Goal: Communication & Community: Share content

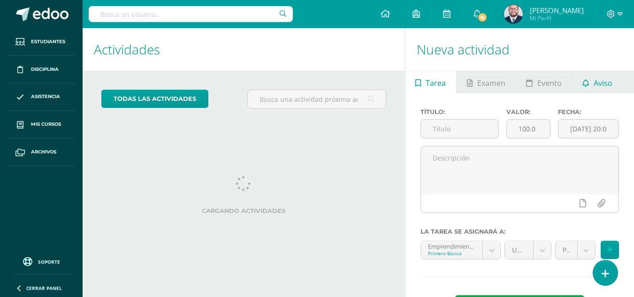
click at [596, 84] on span "Aviso" at bounding box center [602, 83] width 19 height 23
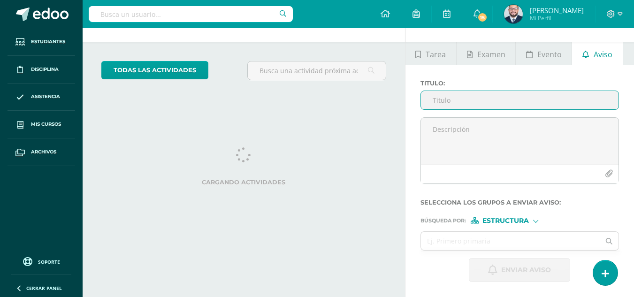
scroll to position [93, 0]
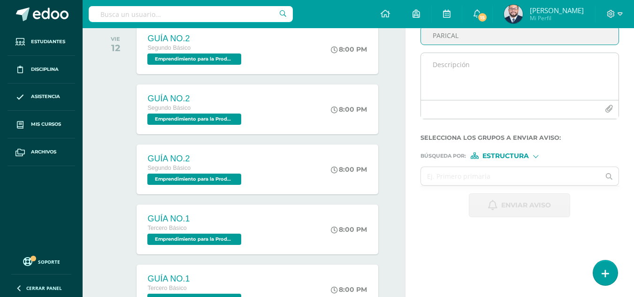
type input "PARICAL"
click at [511, 77] on textarea at bounding box center [519, 76] width 197 height 47
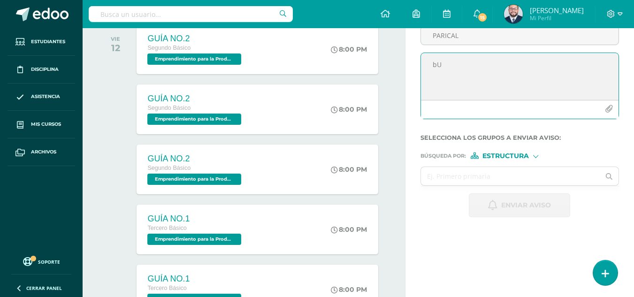
type textarea "b"
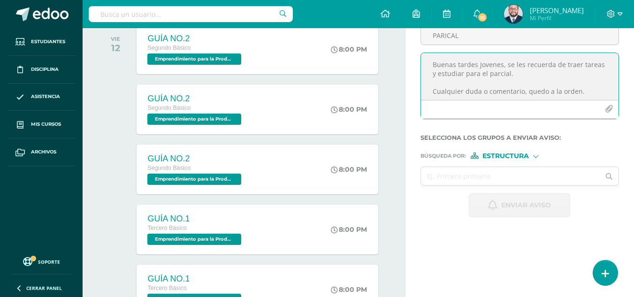
scroll to position [14, 0]
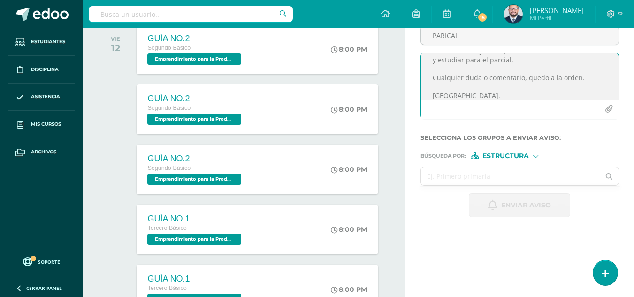
type textarea "Buenas tardes Jovenes, se les recuerda de traer tareas y estudiar para el parci…"
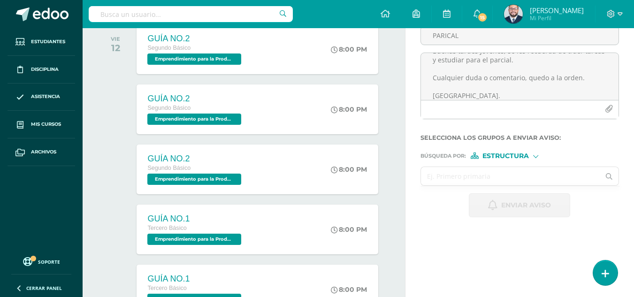
click at [499, 173] on input "text" at bounding box center [510, 176] width 179 height 18
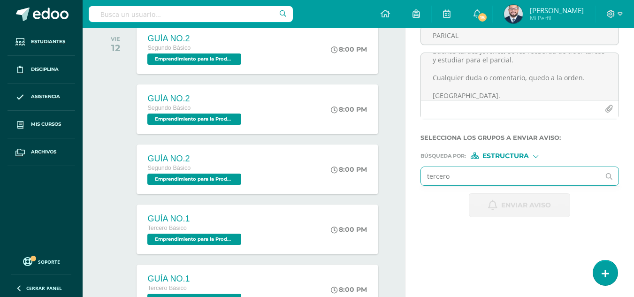
type input "tercero"
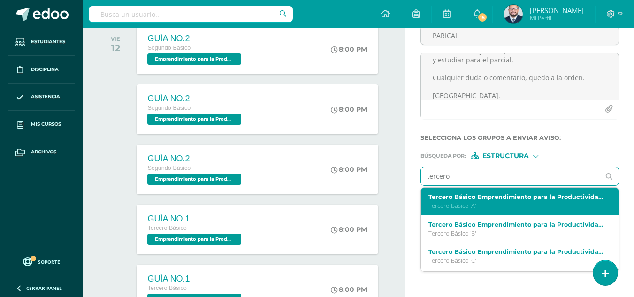
click at [484, 199] on label "Tercero Básico Emprendimiento para la Productividad A" at bounding box center [515, 196] width 175 height 7
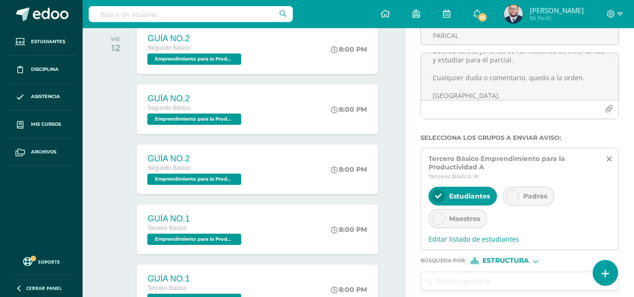
click at [511, 196] on icon at bounding box center [512, 196] width 7 height 7
click at [435, 219] on icon at bounding box center [438, 218] width 7 height 7
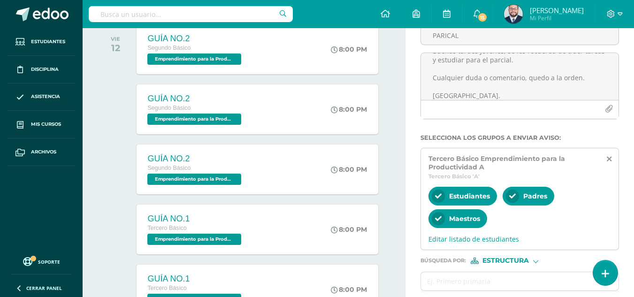
scroll to position [234, 0]
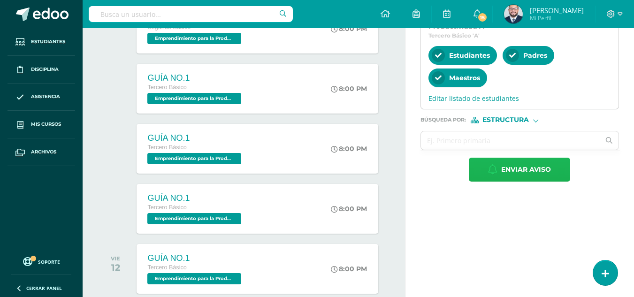
click at [506, 175] on span "Enviar aviso" at bounding box center [526, 169] width 50 height 23
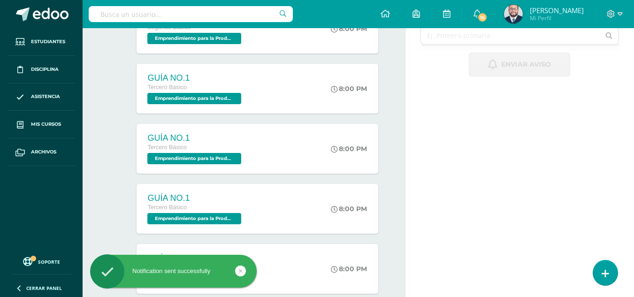
scroll to position [0, 0]
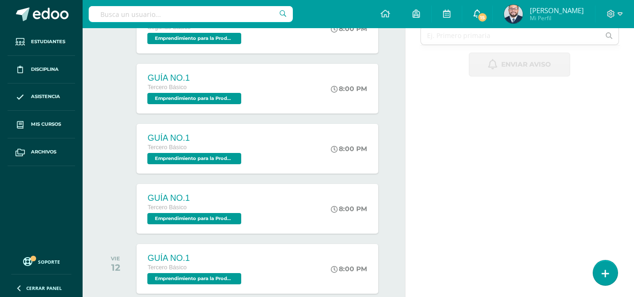
click at [480, 9] on link "15" at bounding box center [477, 14] width 30 height 28
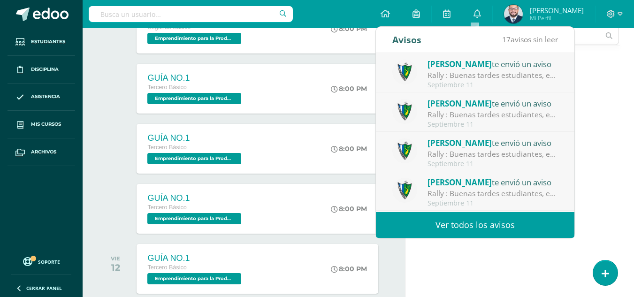
click at [503, 221] on link "Ver todos los avisos" at bounding box center [475, 225] width 198 height 26
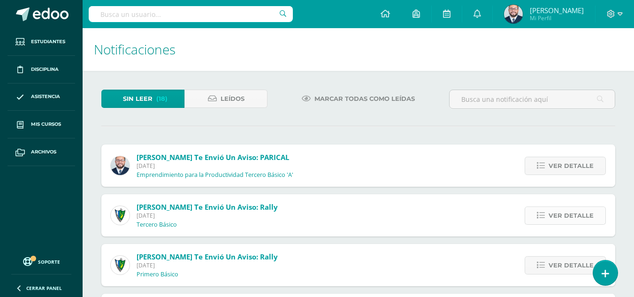
drag, startPoint x: 572, startPoint y: 221, endPoint x: 563, endPoint y: 218, distance: 10.1
click at [567, 219] on span "Ver detalle" at bounding box center [570, 215] width 45 height 17
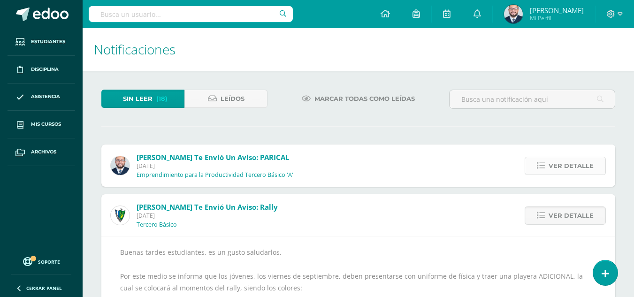
click at [562, 162] on span "Ver detalle" at bounding box center [570, 165] width 45 height 17
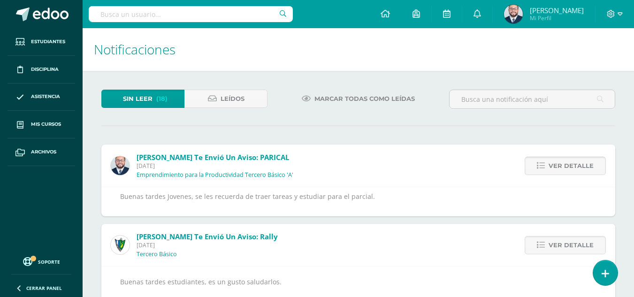
click at [562, 162] on span "Ver detalle" at bounding box center [570, 165] width 45 height 17
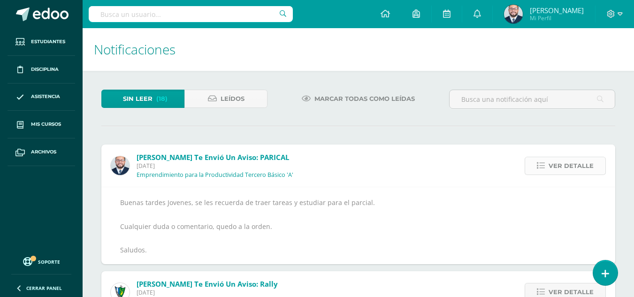
click at [562, 162] on span "Ver detalle" at bounding box center [570, 165] width 45 height 17
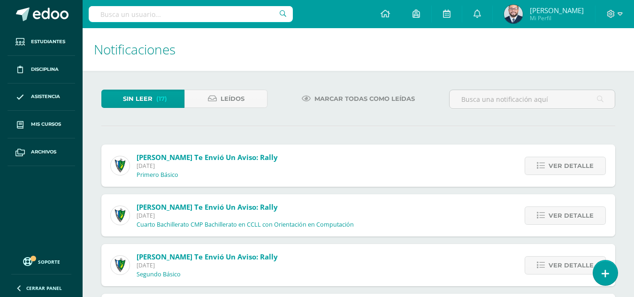
click at [562, 162] on span "Ver detalle" at bounding box center [570, 165] width 45 height 17
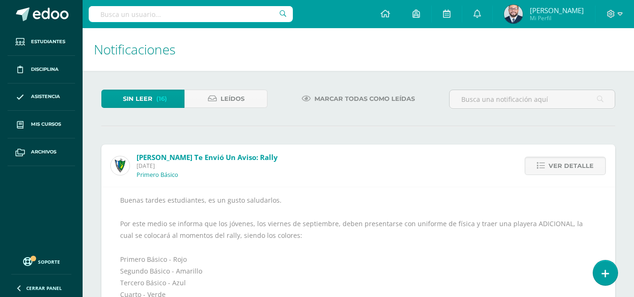
click at [562, 162] on span "Ver detalle" at bounding box center [570, 165] width 45 height 17
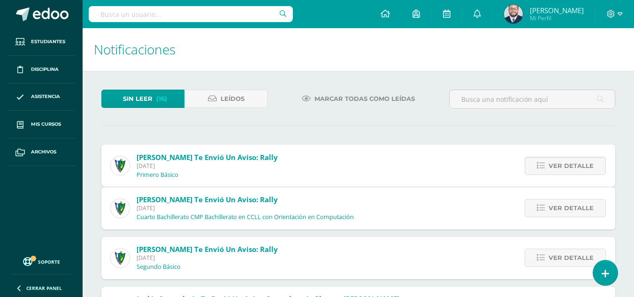
click at [562, 199] on span "Ver detalle" at bounding box center [570, 207] width 45 height 17
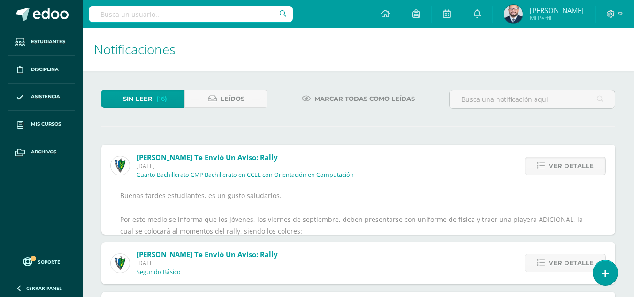
click at [562, 162] on span "Ver detalle" at bounding box center [570, 165] width 45 height 17
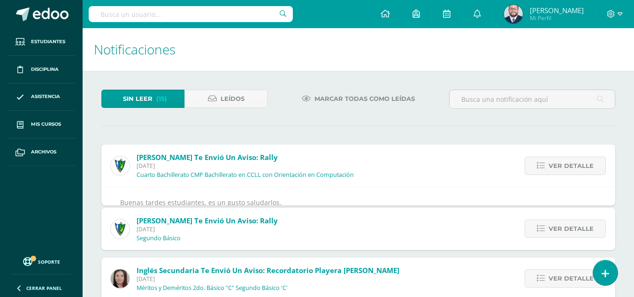
click at [562, 162] on span "Ver detalle" at bounding box center [570, 165] width 45 height 17
click at [562, 220] on span "Ver detalle" at bounding box center [570, 228] width 45 height 17
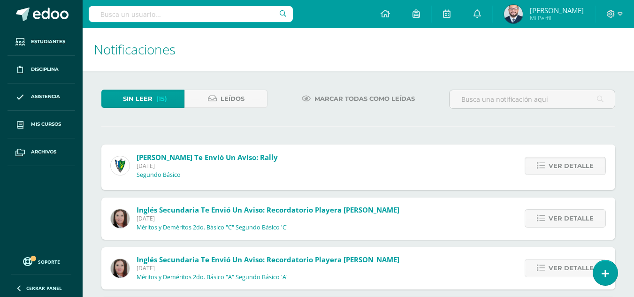
click at [562, 162] on span "Ver detalle" at bounding box center [570, 165] width 45 height 17
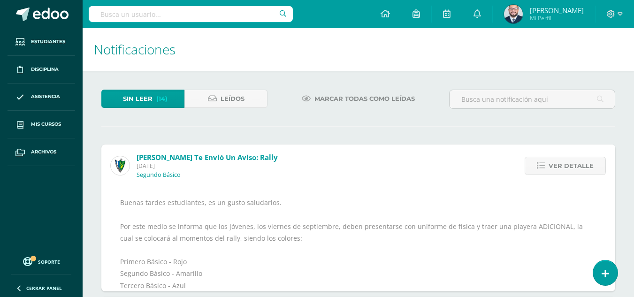
click at [562, 162] on span "Ver detalle" at bounding box center [570, 165] width 45 height 17
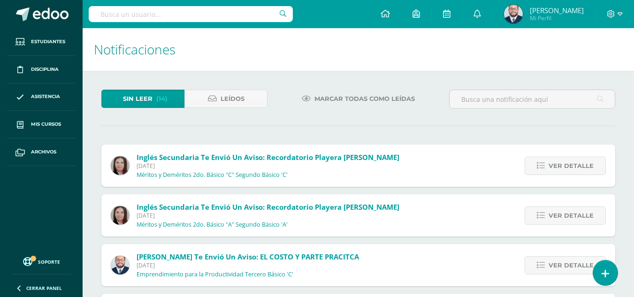
click at [562, 162] on span "Ver detalle" at bounding box center [570, 165] width 45 height 17
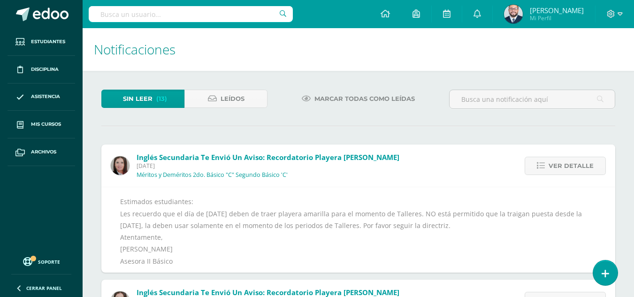
click at [562, 162] on span "Ver detalle" at bounding box center [570, 165] width 45 height 17
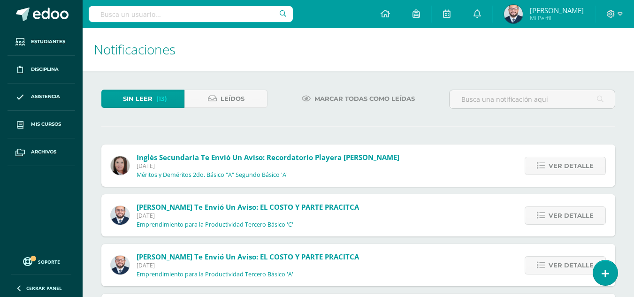
click at [562, 162] on span "Ver detalle" at bounding box center [570, 165] width 45 height 17
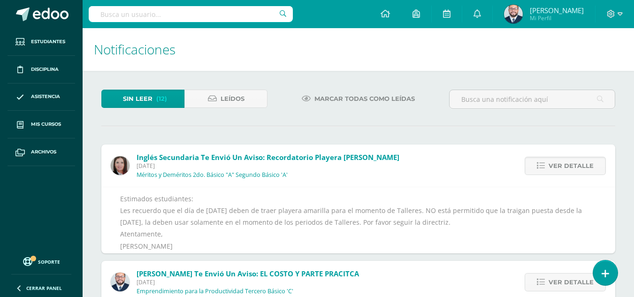
click at [562, 162] on span "Ver detalle" at bounding box center [570, 165] width 45 height 17
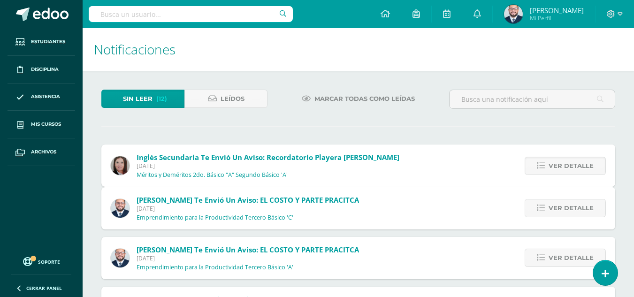
click at [562, 199] on span "Ver detalle" at bounding box center [570, 207] width 45 height 17
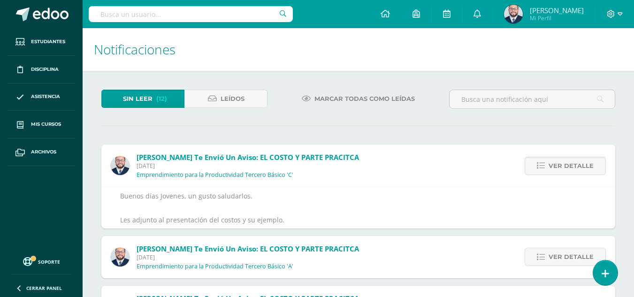
click at [562, 162] on span "Ver detalle" at bounding box center [570, 165] width 45 height 17
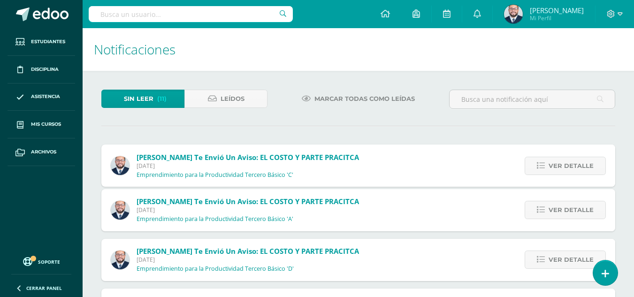
click at [562, 162] on span "Ver detalle" at bounding box center [570, 165] width 45 height 17
click at [562, 201] on span "Ver detalle" at bounding box center [570, 209] width 45 height 17
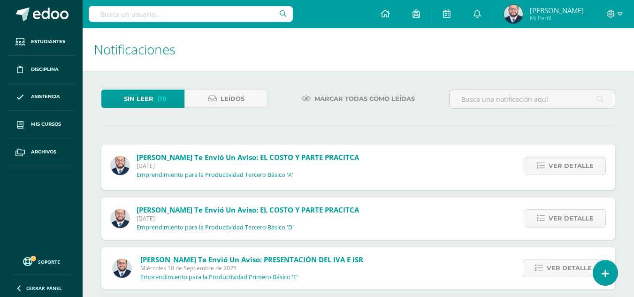
click at [562, 162] on span "Ver detalle" at bounding box center [570, 165] width 45 height 17
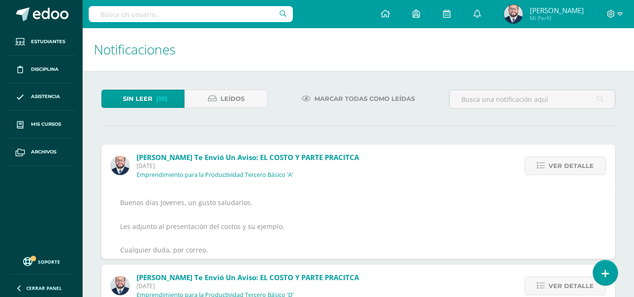
click at [562, 162] on span "Ver detalle" at bounding box center [570, 165] width 45 height 17
click at [562, 277] on span "Ver detalle" at bounding box center [570, 285] width 45 height 17
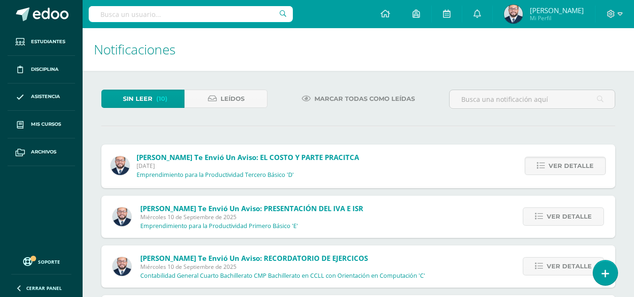
click at [562, 162] on span "Ver detalle" at bounding box center [570, 165] width 45 height 17
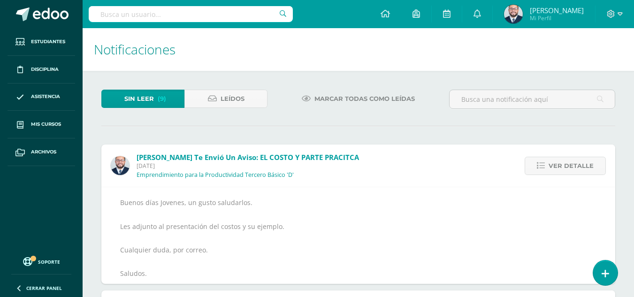
click at [562, 162] on span "Ver detalle" at bounding box center [570, 165] width 45 height 17
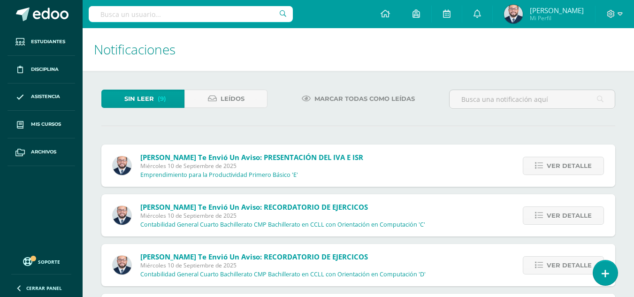
click at [562, 162] on span "Ver detalle" at bounding box center [568, 165] width 45 height 17
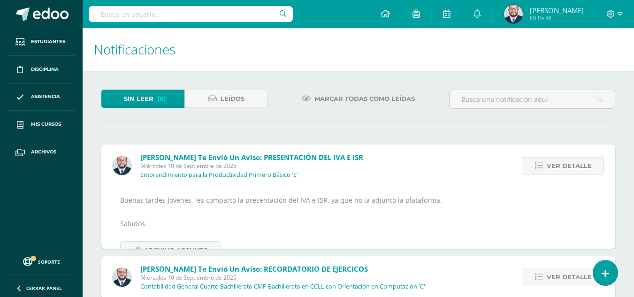
click at [562, 162] on span "Ver detalle" at bounding box center [568, 165] width 45 height 17
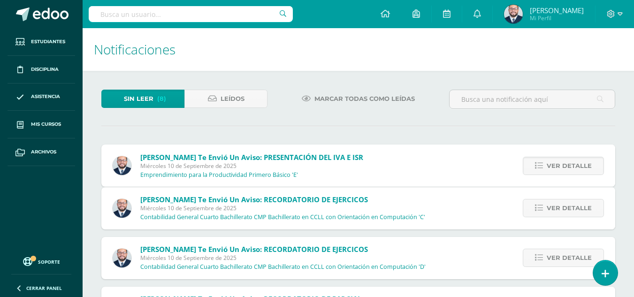
click at [562, 199] on span "Ver detalle" at bounding box center [568, 207] width 45 height 17
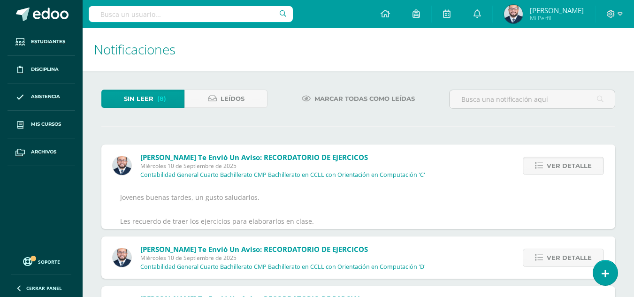
click at [562, 162] on span "Ver detalle" at bounding box center [568, 165] width 45 height 17
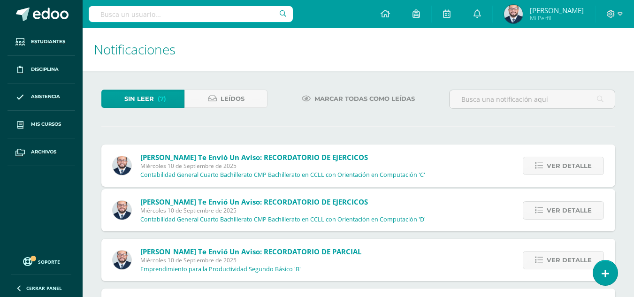
click at [562, 162] on span "Ver detalle" at bounding box center [568, 165] width 45 height 17
click at [562, 202] on span "Ver detalle" at bounding box center [568, 210] width 45 height 17
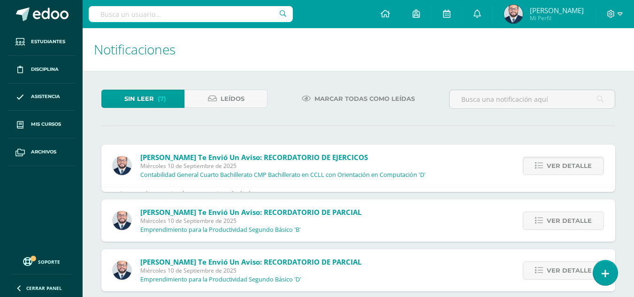
click at [562, 162] on span "Ver detalle" at bounding box center [568, 165] width 45 height 17
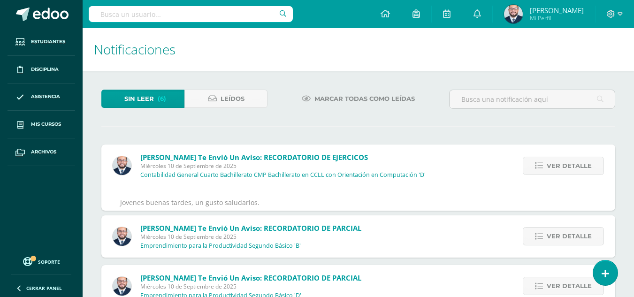
click at [562, 162] on span "Ver detalle" at bounding box center [568, 165] width 45 height 17
click at [562, 227] on span "Ver detalle" at bounding box center [568, 235] width 45 height 17
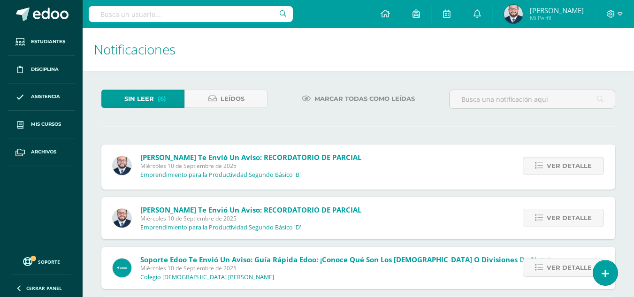
click at [562, 162] on span "Ver detalle" at bounding box center [568, 165] width 45 height 17
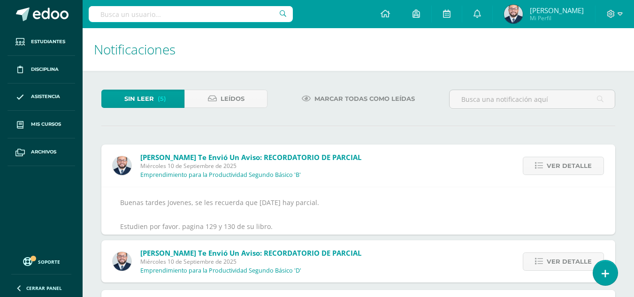
click at [562, 162] on span "Ver detalle" at bounding box center [568, 165] width 45 height 17
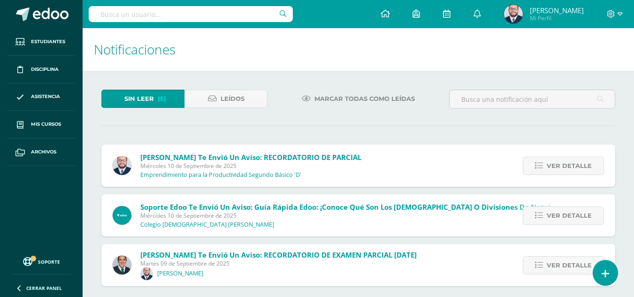
click at [562, 162] on span "Ver detalle" at bounding box center [568, 165] width 45 height 17
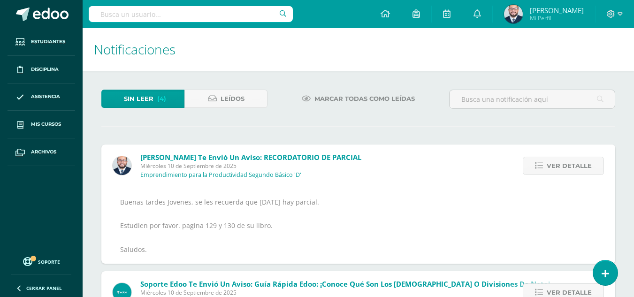
click at [562, 162] on span "Ver detalle" at bounding box center [568, 165] width 45 height 17
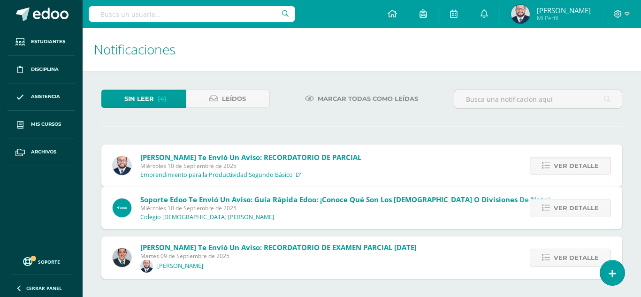
click at [562, 199] on span "Ver detalle" at bounding box center [575, 207] width 45 height 17
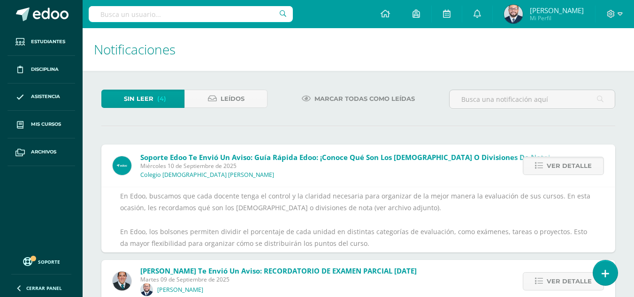
click at [562, 162] on span "Ver detalle" at bounding box center [568, 165] width 45 height 17
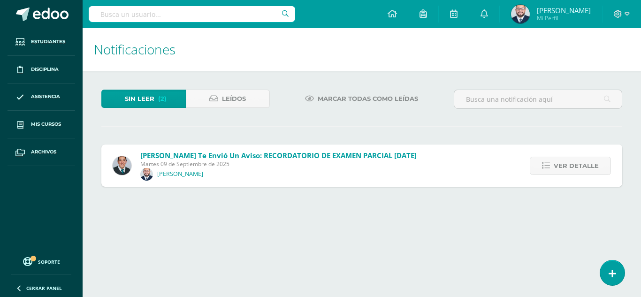
click at [562, 162] on span "Ver detalle" at bounding box center [575, 165] width 45 height 17
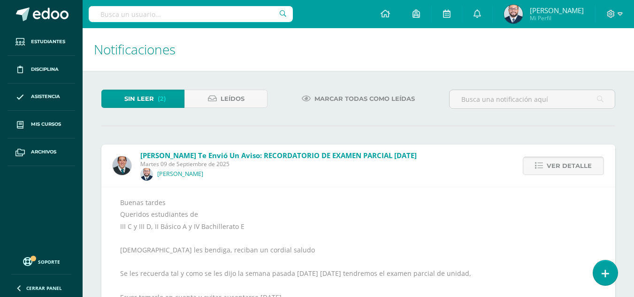
click at [545, 164] on link "Ver detalle" at bounding box center [562, 166] width 81 height 18
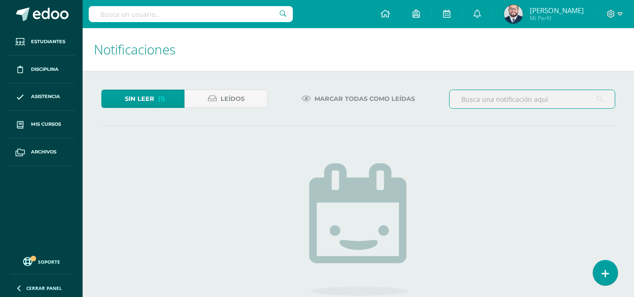
click at [486, 99] on input "text" at bounding box center [531, 99] width 165 height 18
click at [216, 101] on icon at bounding box center [212, 99] width 9 height 8
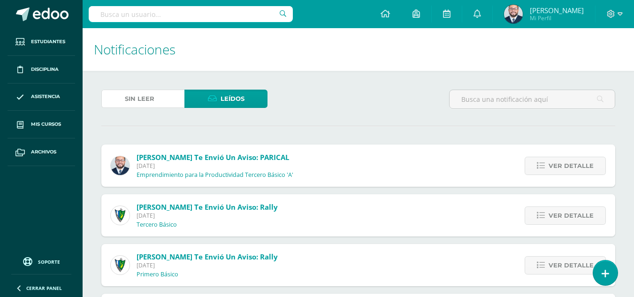
click at [151, 98] on span "Sin leer" at bounding box center [140, 98] width 30 height 17
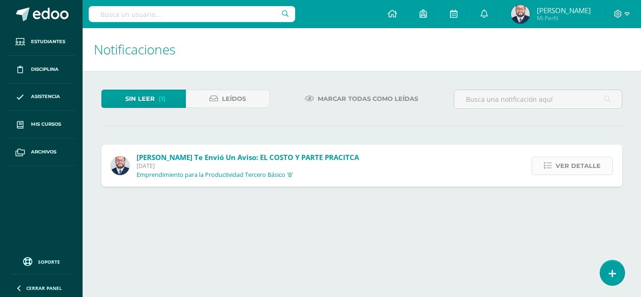
click at [583, 164] on span "Ver detalle" at bounding box center [577, 165] width 45 height 17
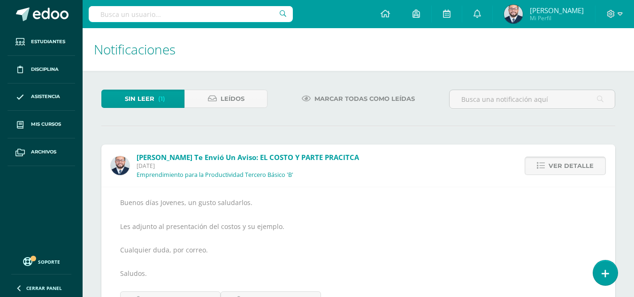
click at [583, 164] on span "Ver detalle" at bounding box center [570, 165] width 45 height 17
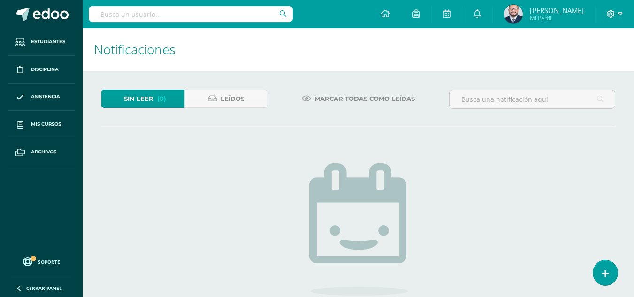
click at [612, 13] on icon at bounding box center [610, 14] width 8 height 8
click at [586, 65] on span "Cerrar sesión" at bounding box center [590, 64] width 42 height 9
